Goal: Task Accomplishment & Management: Use online tool/utility

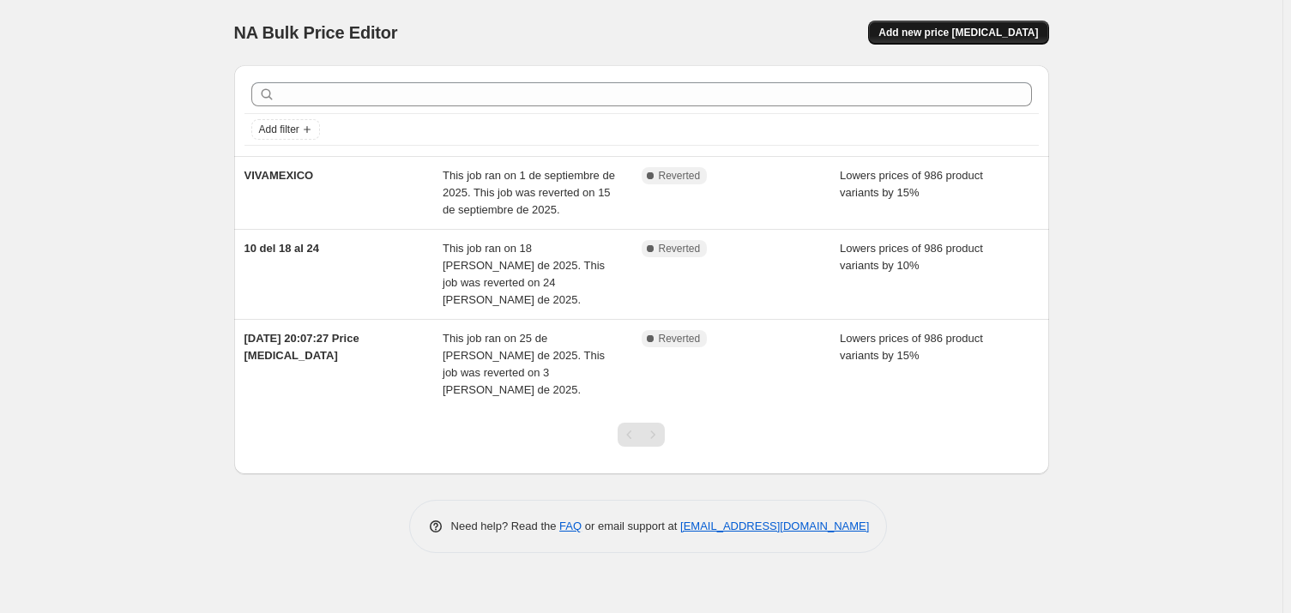
click at [985, 27] on span "Add new price [MEDICAL_DATA]" at bounding box center [957, 33] width 159 height 14
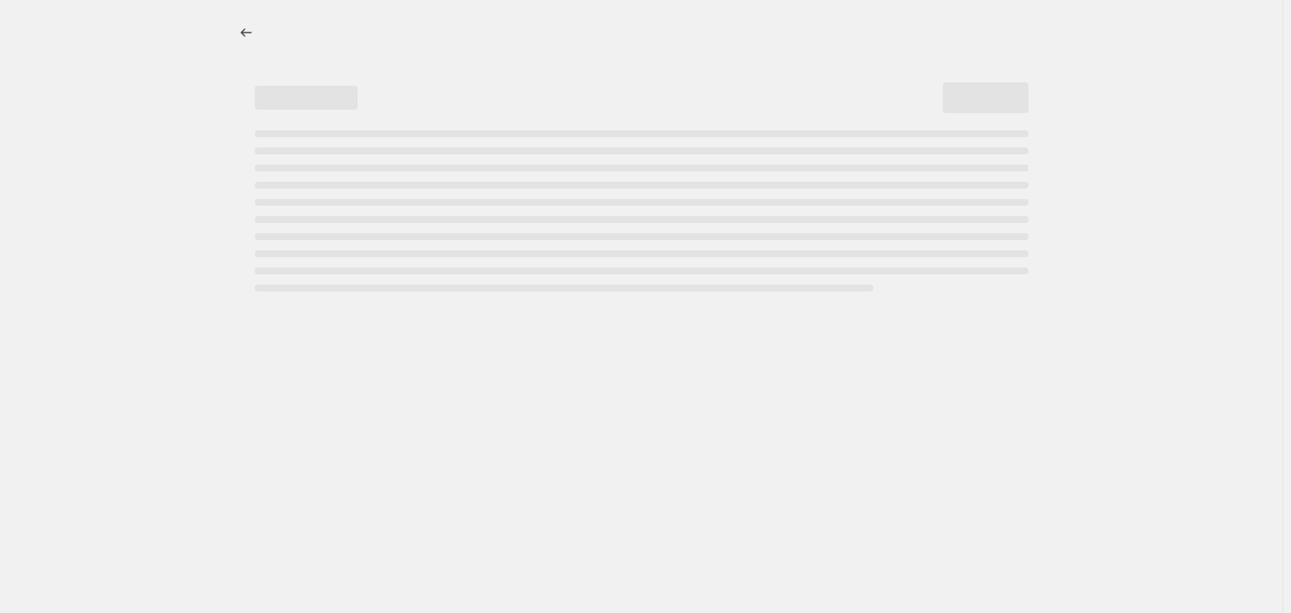
select select "percentage"
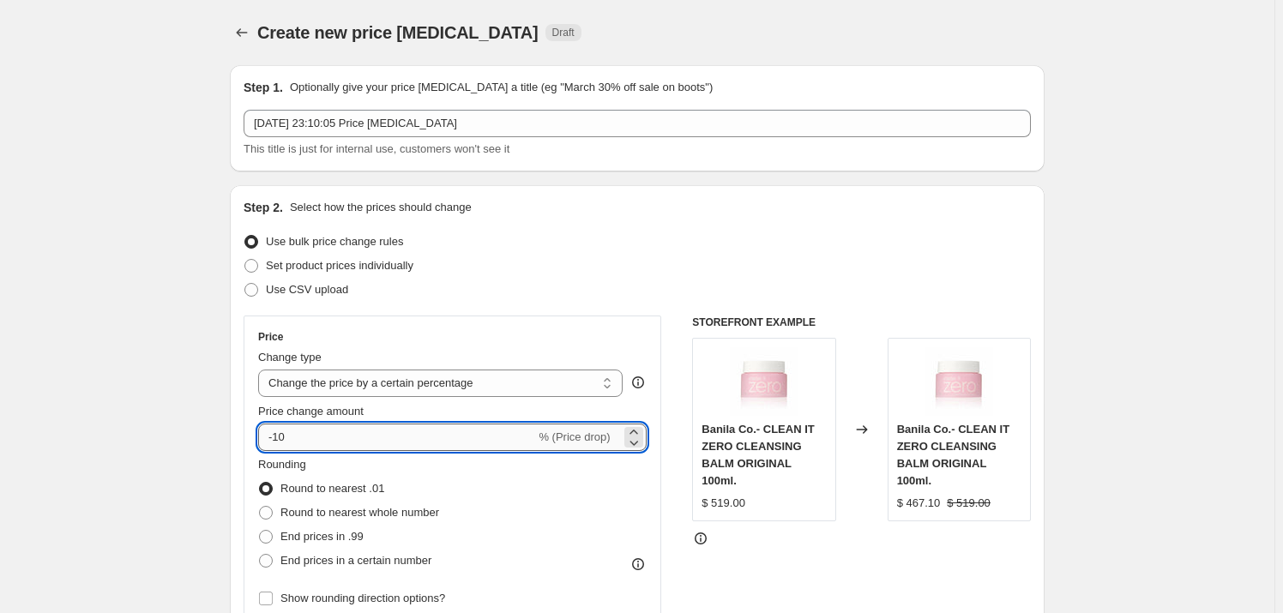
click at [423, 427] on input "-10" at bounding box center [396, 437] width 277 height 27
type input "-15"
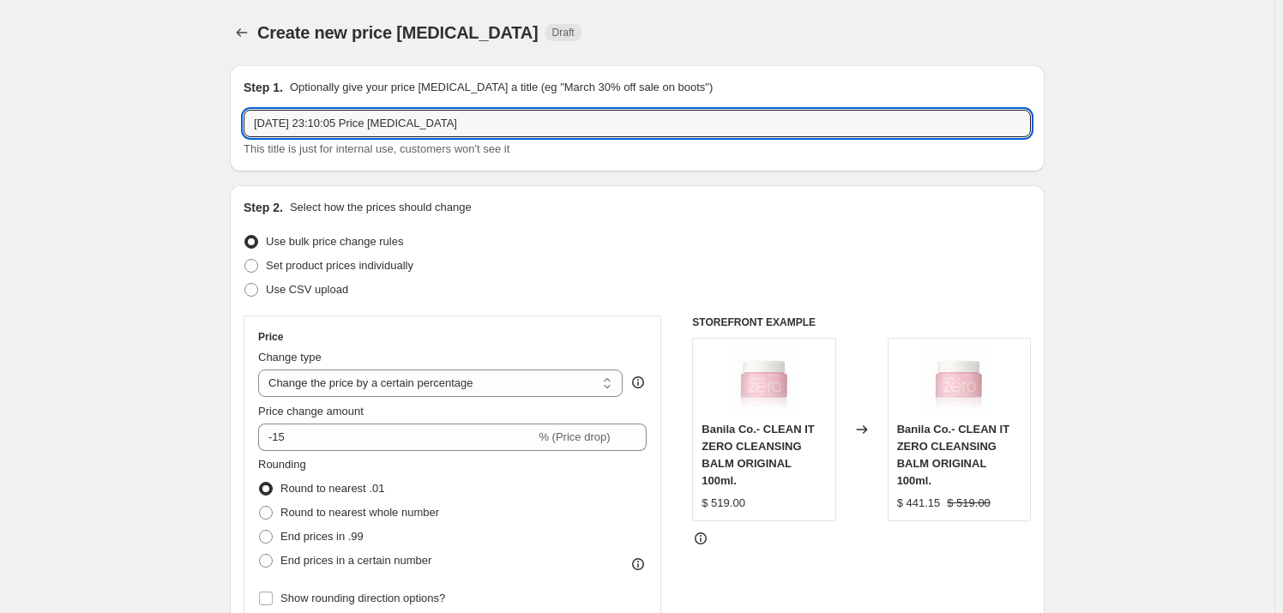
drag, startPoint x: 510, startPoint y: 132, endPoint x: 196, endPoint y: 140, distance: 313.9
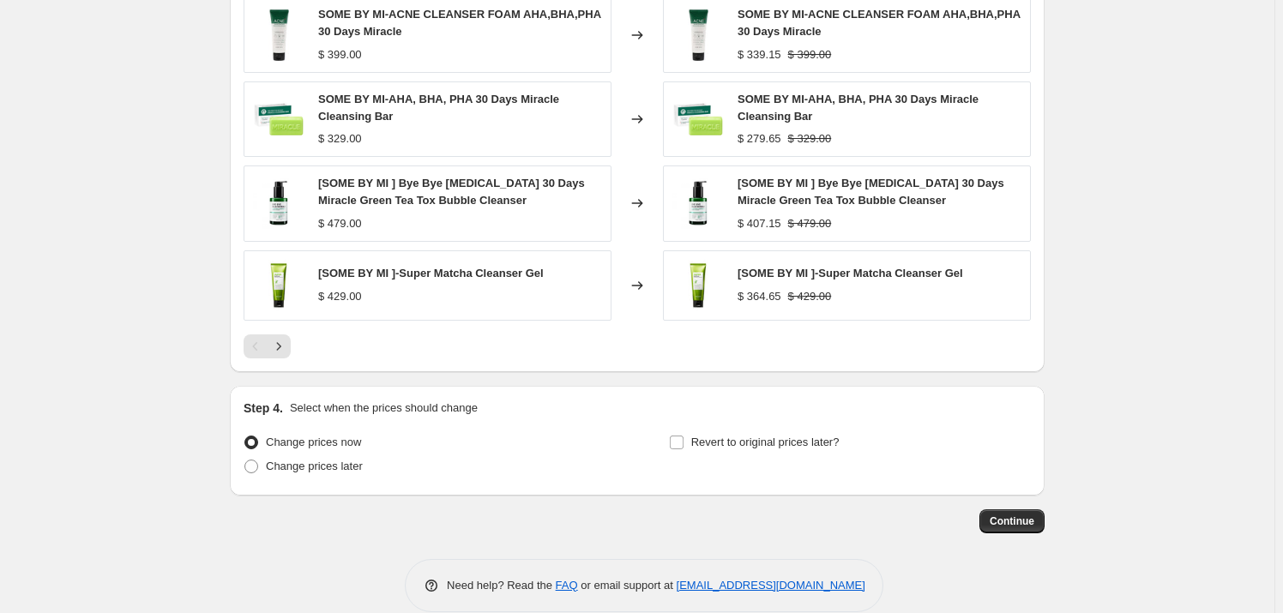
scroll to position [1122, 0]
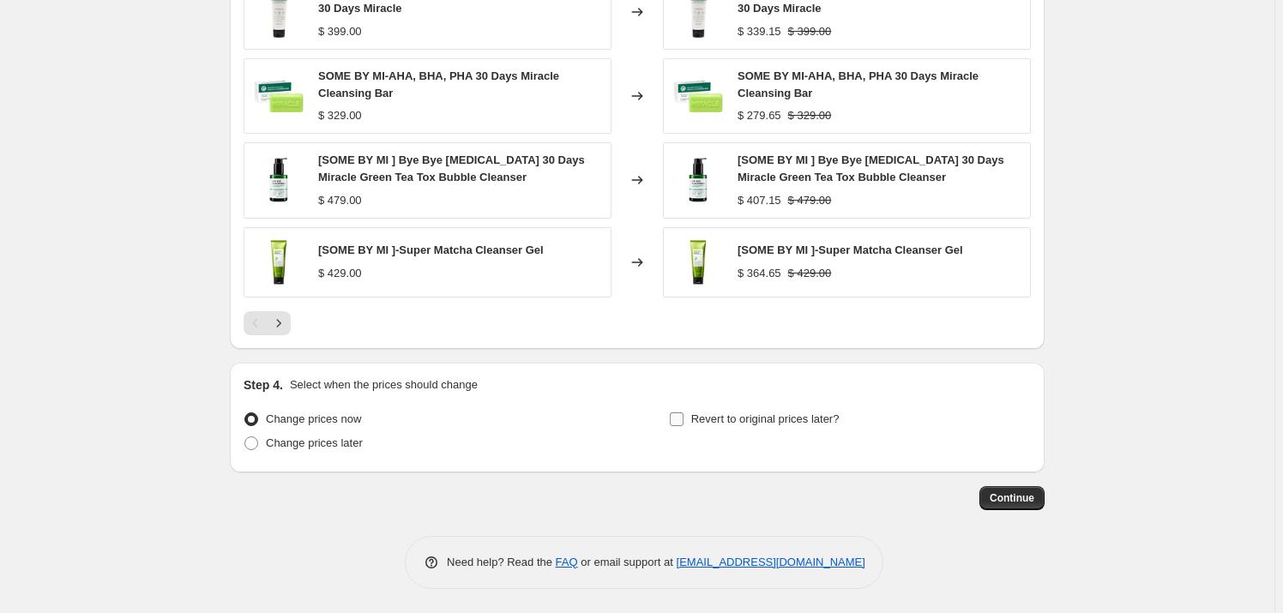
type input "1-15 octubre"
click at [683, 421] on input "Revert to original prices later?" at bounding box center [677, 419] width 14 height 14
checkbox input "true"
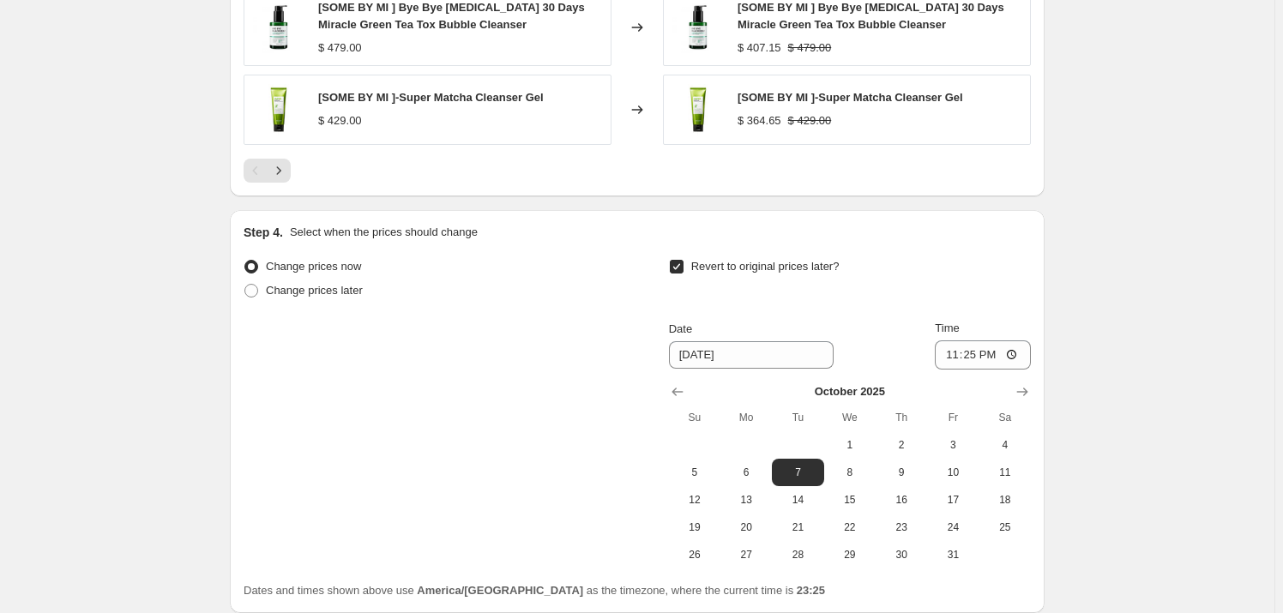
scroll to position [1278, 0]
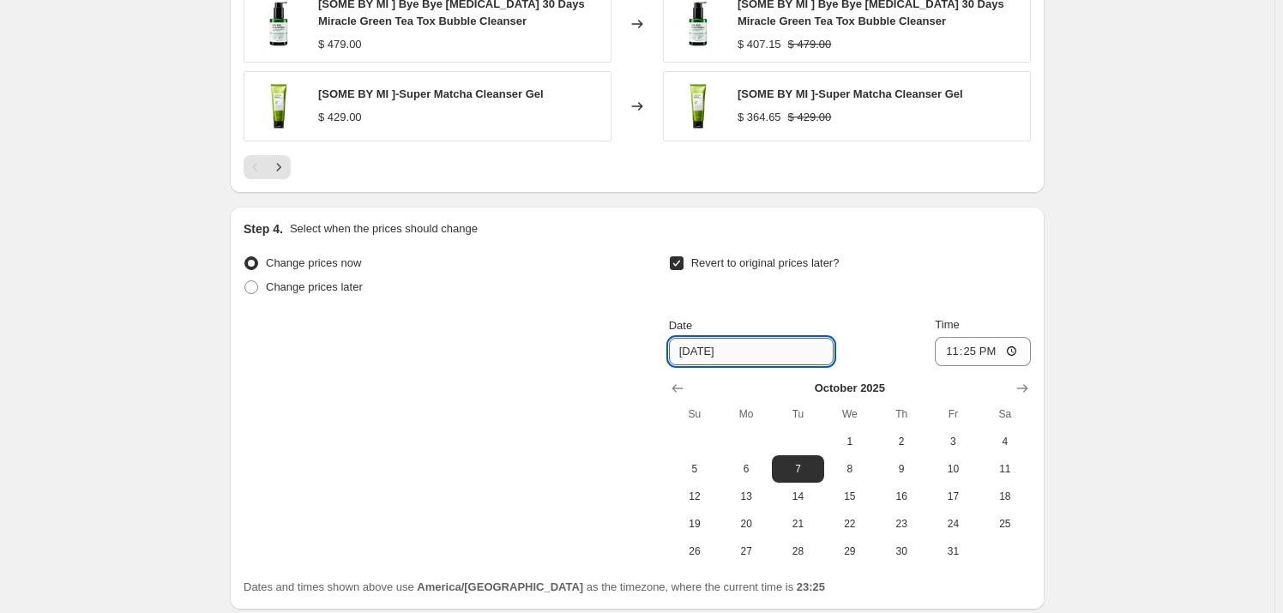
click at [708, 350] on input "[DATE]" at bounding box center [751, 351] width 165 height 27
click at [760, 355] on input "[DATE]" at bounding box center [751, 351] width 165 height 27
click at [864, 499] on span "15" at bounding box center [850, 497] width 38 height 14
type input "[DATE]"
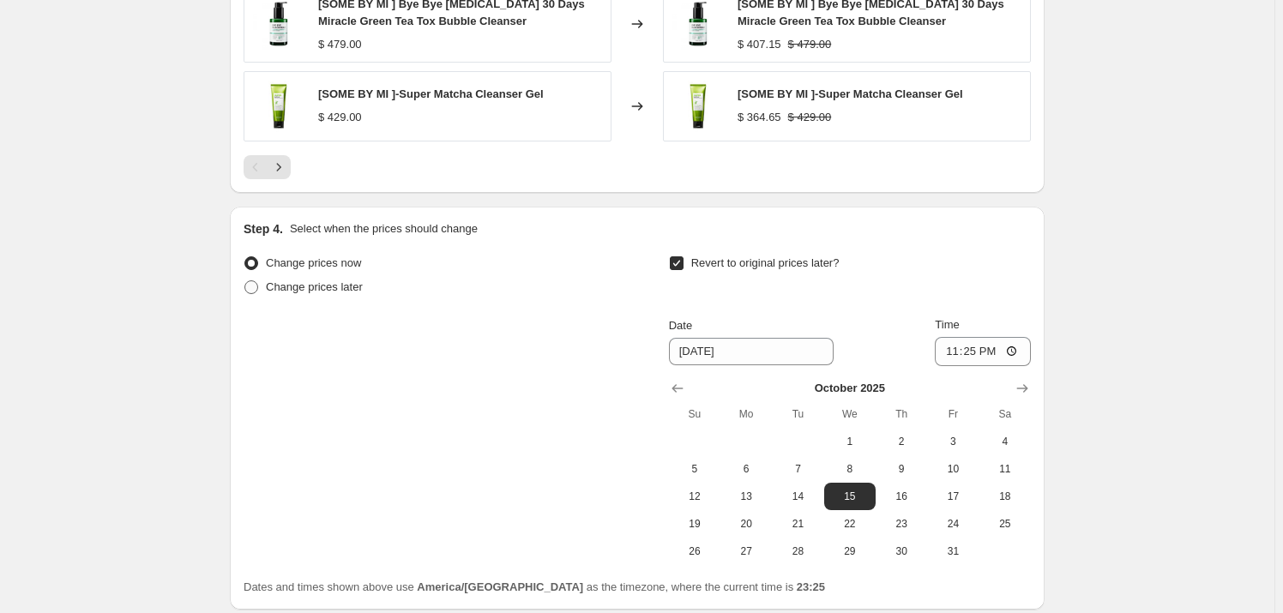
click at [255, 289] on span at bounding box center [251, 287] width 14 height 14
click at [245, 281] on input "Change prices later" at bounding box center [244, 280] width 1 height 1
radio input "true"
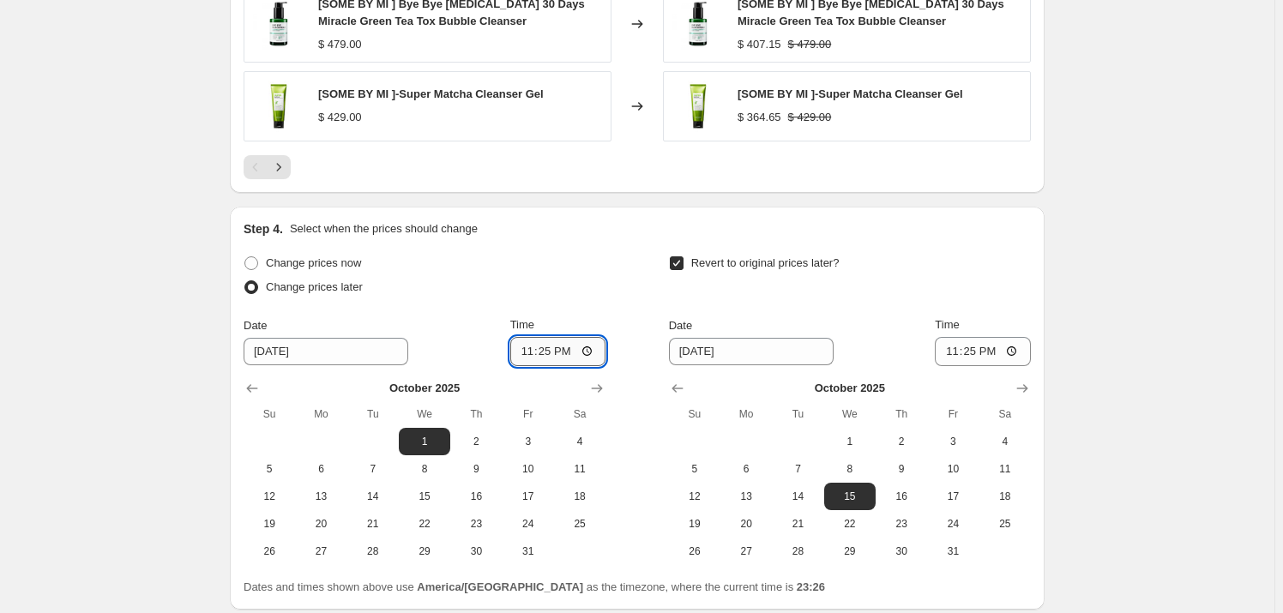
click at [593, 351] on input "23:25" at bounding box center [558, 351] width 96 height 29
click at [600, 261] on div "Change prices now" at bounding box center [425, 263] width 362 height 24
click at [557, 346] on input "23:00" at bounding box center [558, 351] width 96 height 29
click at [542, 350] on input "23:00" at bounding box center [558, 351] width 96 height 29
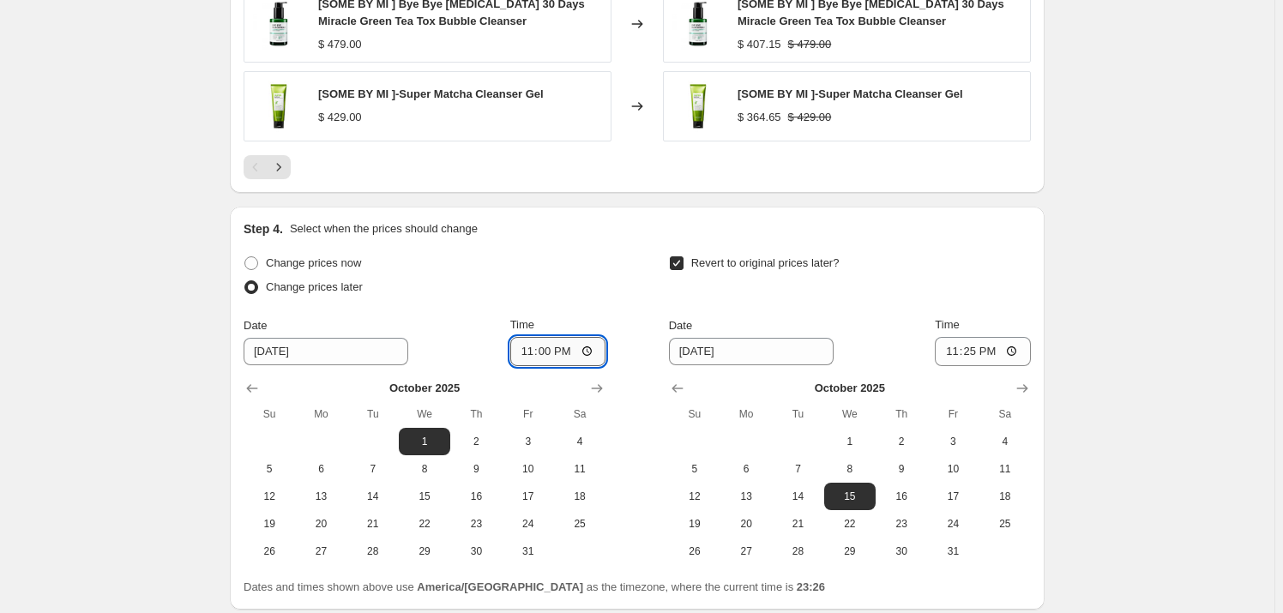
click at [542, 350] on input "23:00" at bounding box center [558, 351] width 96 height 29
click at [523, 353] on input "23:00" at bounding box center [558, 351] width 96 height 29
click at [581, 350] on input "23:00" at bounding box center [558, 351] width 96 height 29
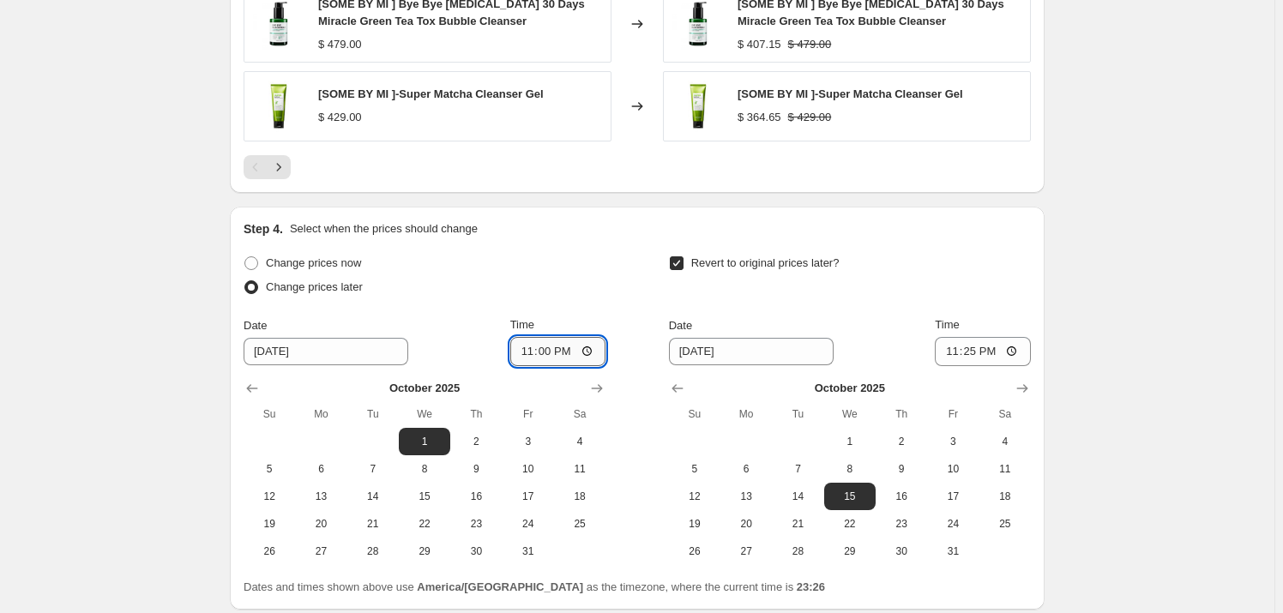
click at [594, 350] on input "23:00" at bounding box center [558, 351] width 96 height 29
type input "23:59"
click at [599, 252] on div "Change prices now" at bounding box center [425, 263] width 362 height 24
click at [1020, 353] on input "23:25" at bounding box center [983, 351] width 96 height 29
type input "23:59"
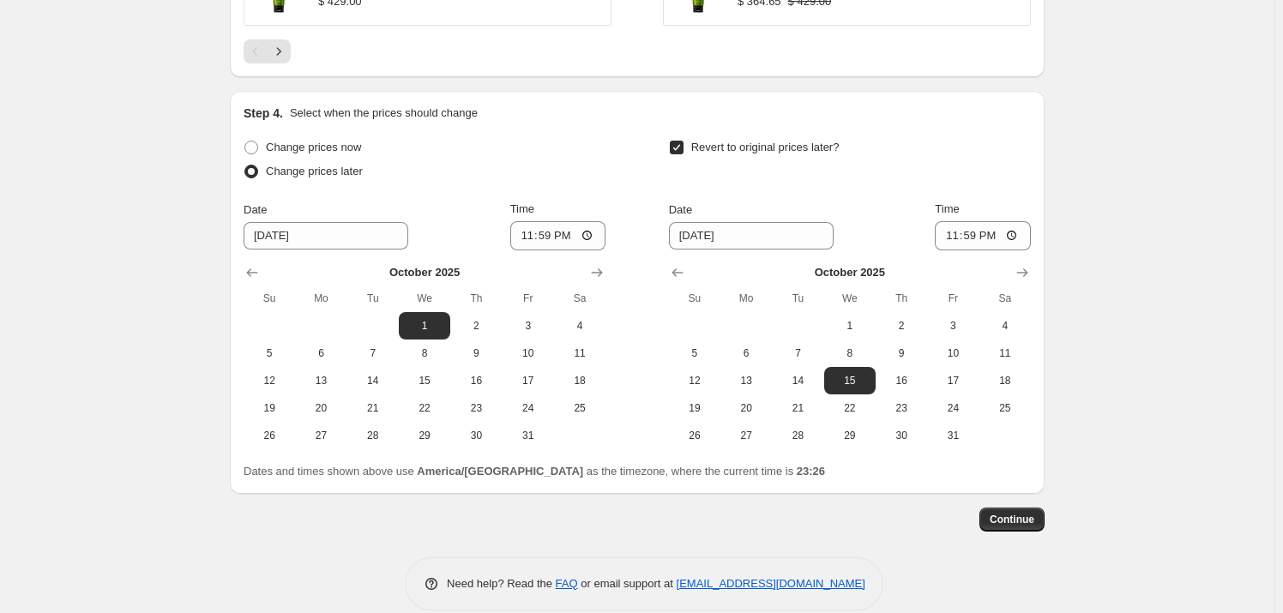
scroll to position [1415, 0]
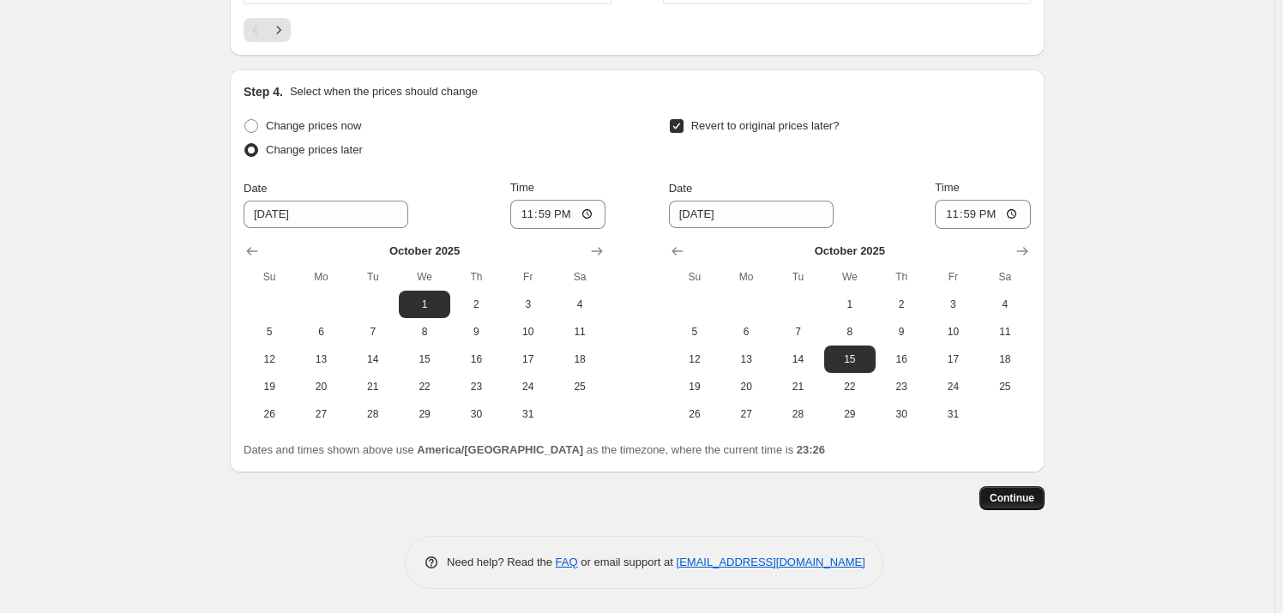
click at [1044, 498] on button "Continue" at bounding box center [1011, 498] width 65 height 24
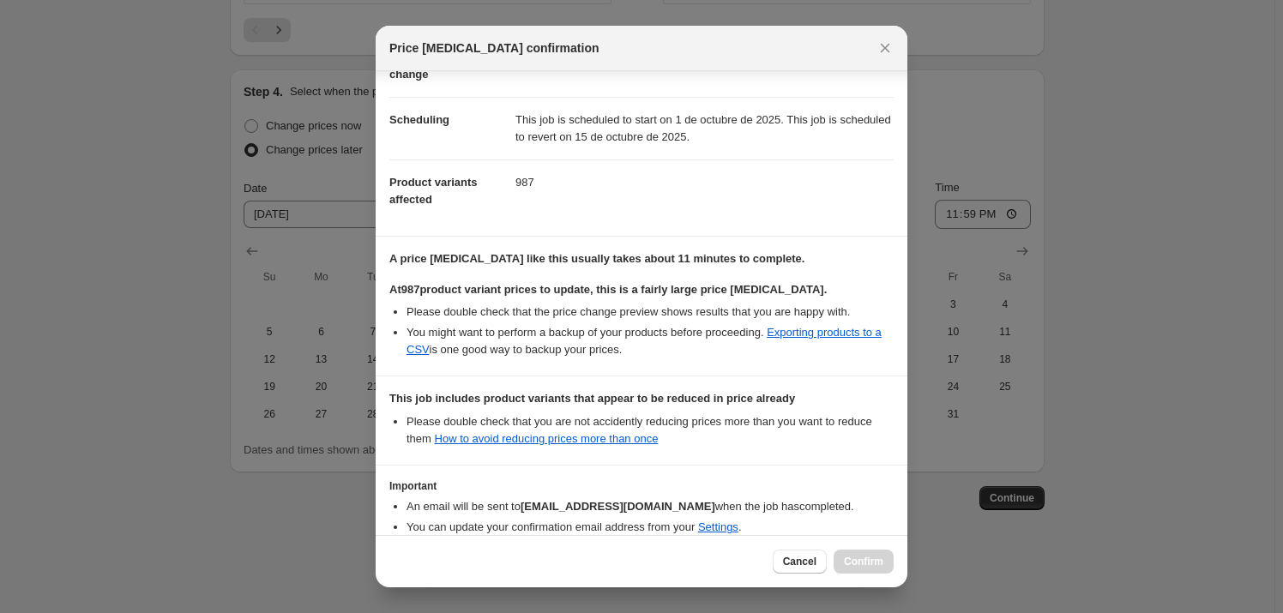
scroll to position [198, 0]
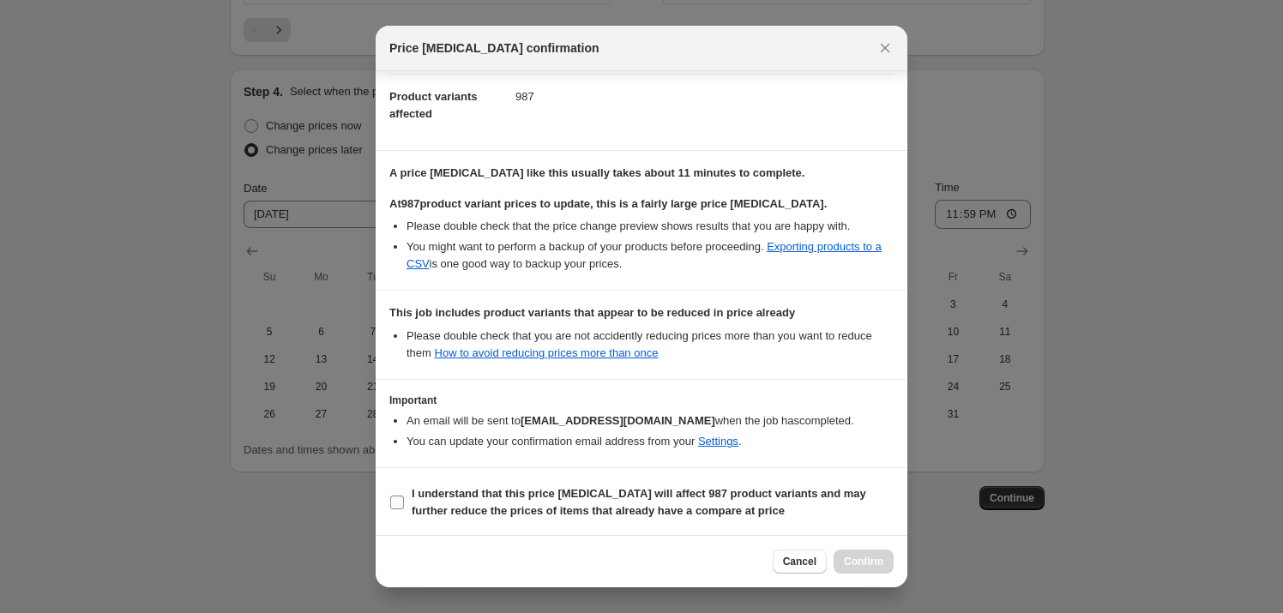
click at [394, 499] on input "I understand that this price [MEDICAL_DATA] will affect 987 product variants an…" at bounding box center [397, 503] width 14 height 14
checkbox input "true"
click at [865, 563] on span "Confirm" at bounding box center [863, 562] width 39 height 14
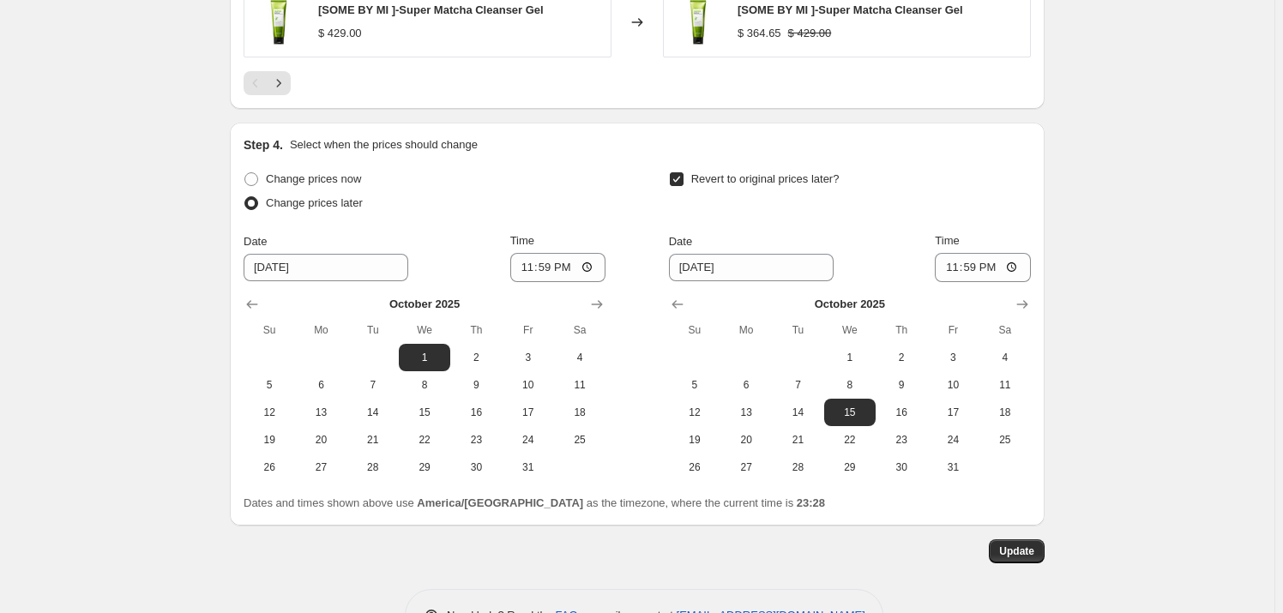
scroll to position [1519, 0]
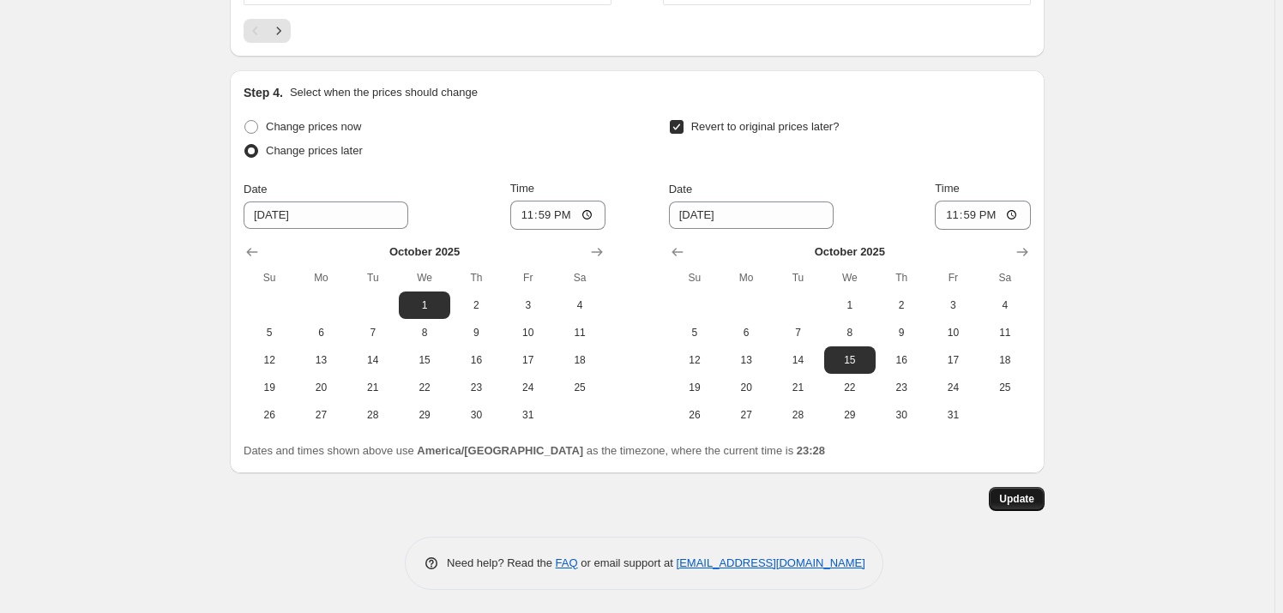
click at [1033, 497] on span "Update" at bounding box center [1016, 499] width 35 height 14
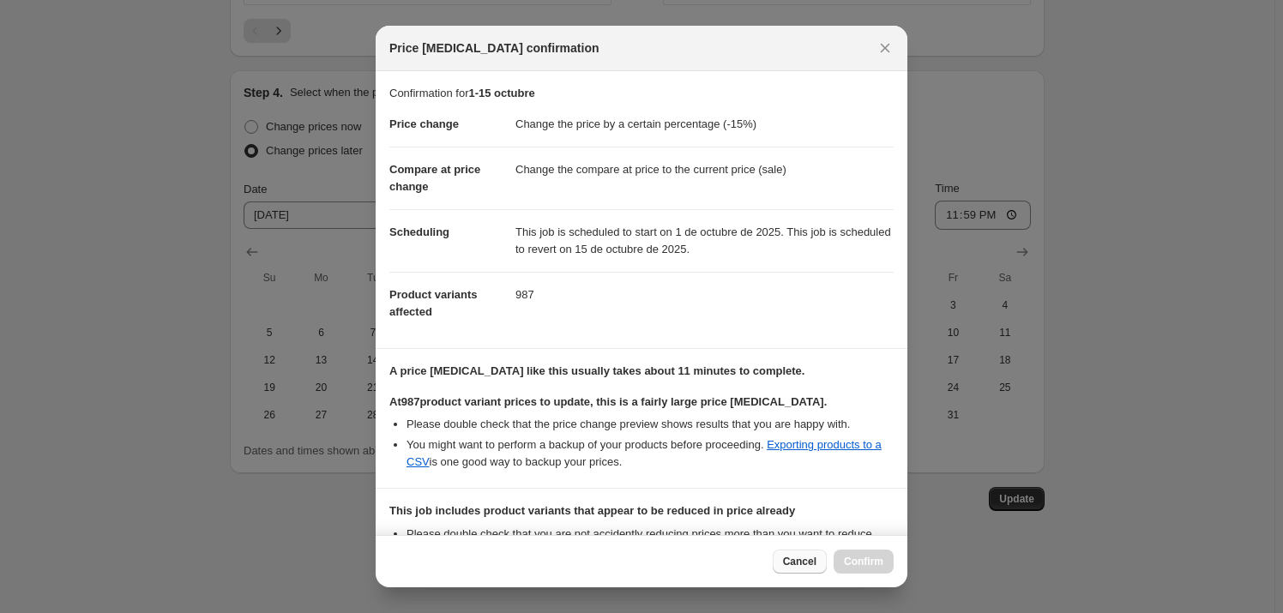
click at [782, 561] on button "Cancel" at bounding box center [800, 562] width 54 height 24
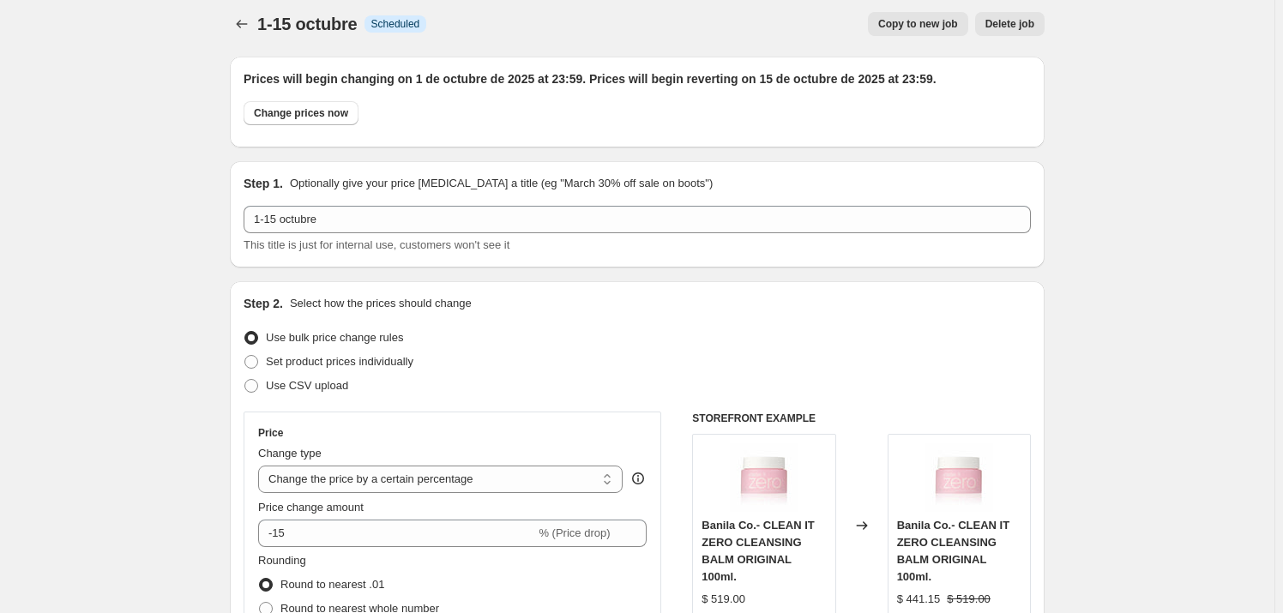
scroll to position [0, 0]
